Goal: Task Accomplishment & Management: Use online tool/utility

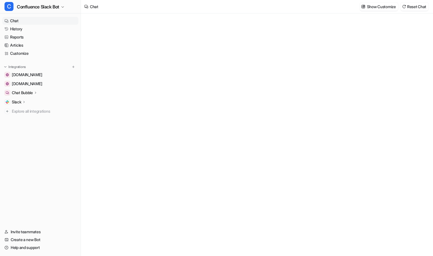
type textarea "**********"
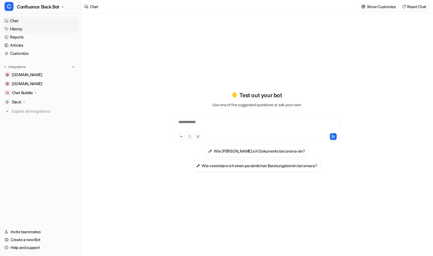
click at [21, 27] on link "History" at bounding box center [40, 29] width 76 height 8
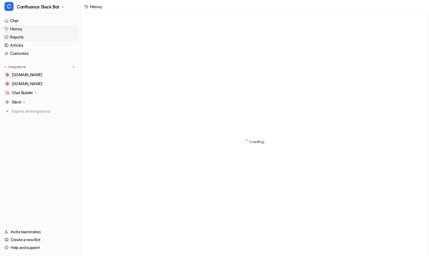
click at [20, 37] on link "Reports" at bounding box center [40, 37] width 76 height 8
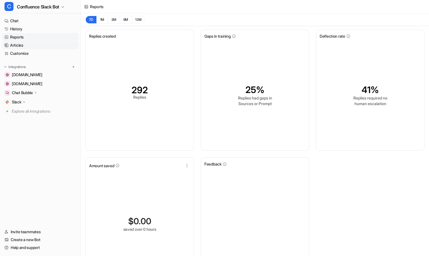
click at [20, 46] on link "Articles" at bounding box center [40, 45] width 76 height 8
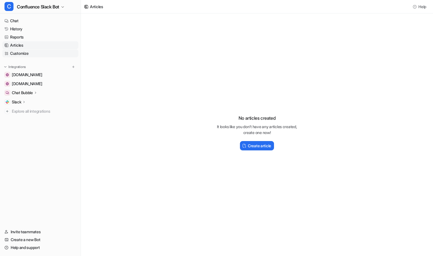
click at [19, 52] on link "Customize" at bounding box center [40, 53] width 76 height 8
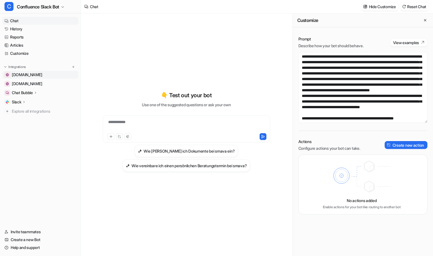
click at [40, 75] on span "[DOMAIN_NAME]" at bounding box center [27, 75] width 30 height 6
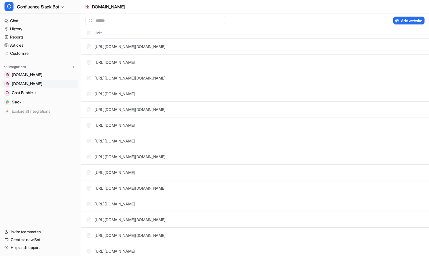
click at [40, 83] on span "[DOMAIN_NAME]" at bounding box center [27, 84] width 30 height 6
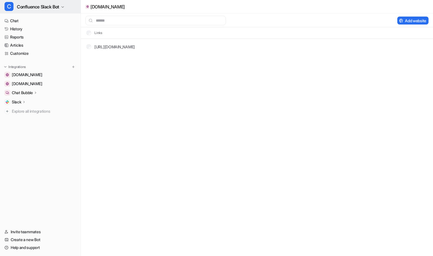
click at [64, 8] on icon "button" at bounding box center [62, 6] width 3 height 3
